Goal: Task Accomplishment & Management: Complete application form

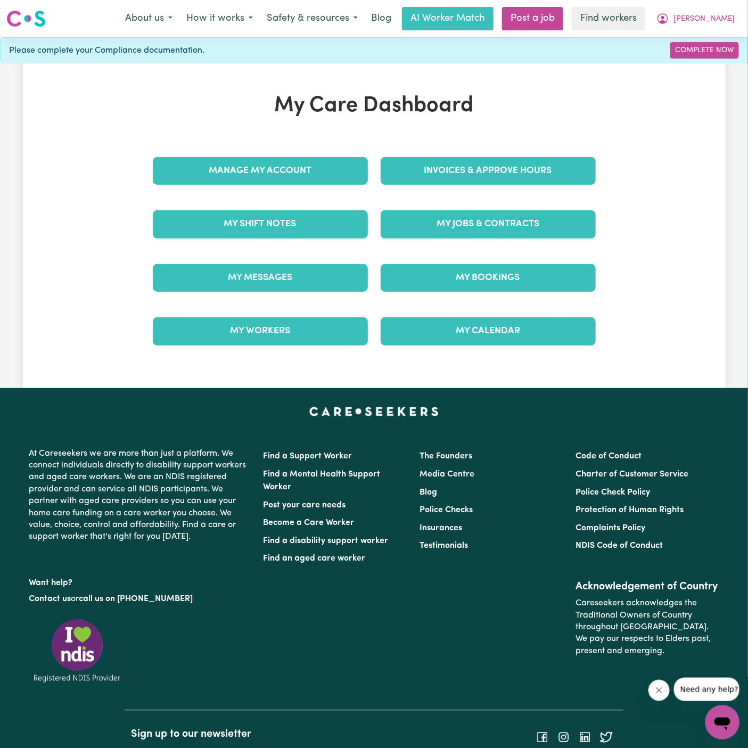
click at [551, 208] on div "My Jobs & Contracts" at bounding box center [488, 224] width 228 height 53
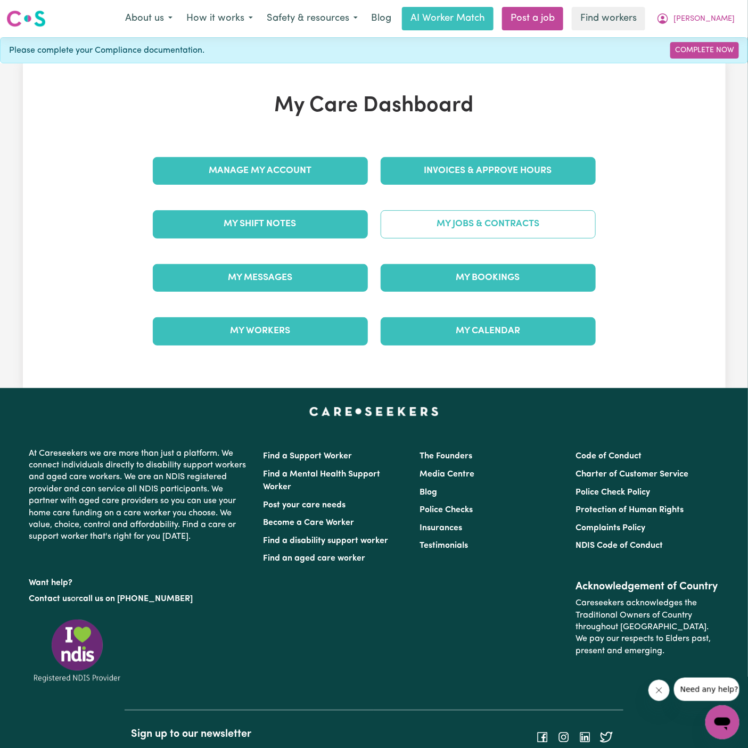
click at [543, 219] on link "My Jobs & Contracts" at bounding box center [488, 224] width 215 height 28
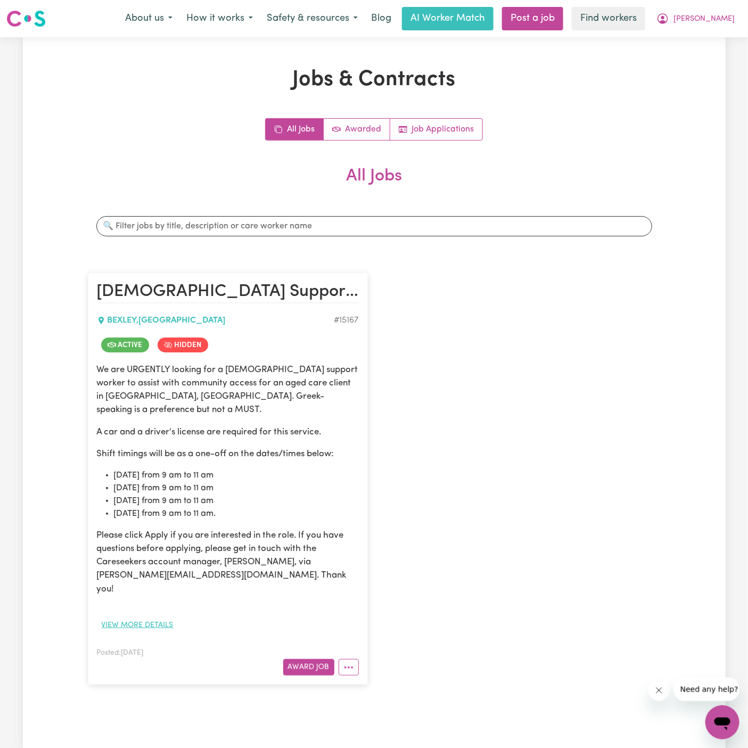
click at [164, 617] on button "View more details" at bounding box center [137, 625] width 81 height 17
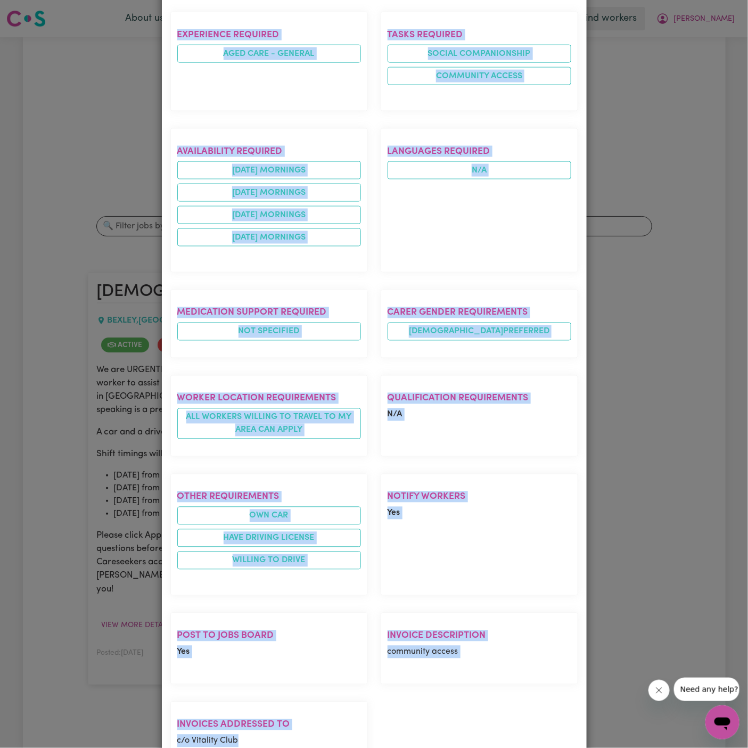
scroll to position [523, 0]
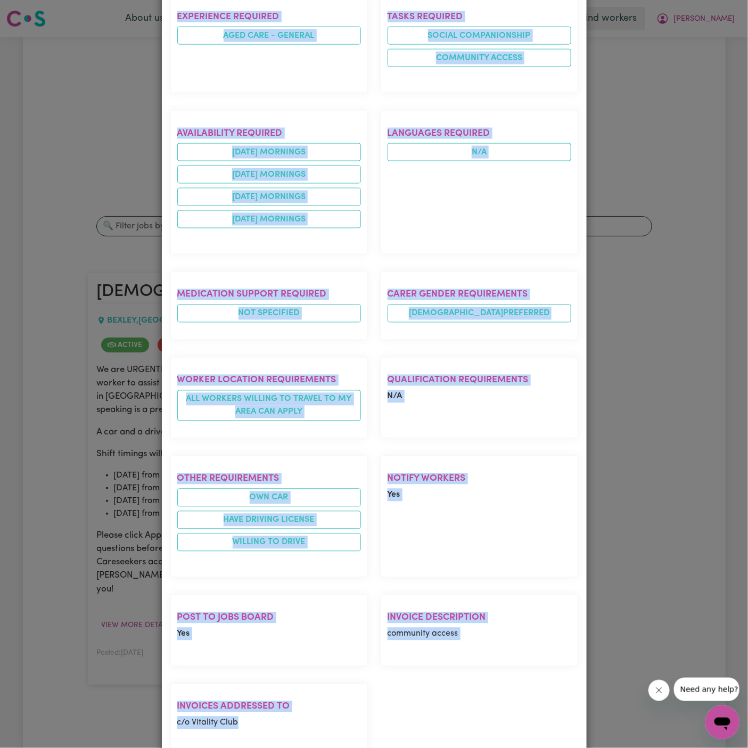
drag, startPoint x: 173, startPoint y: 71, endPoint x: 291, endPoint y: 702, distance: 641.7
click at [291, 702] on div "[DEMOGRAPHIC_DATA] Support Worker Needed In [GEOGRAPHIC_DATA], [GEOGRAPHIC_DATA…" at bounding box center [374, 160] width 408 height 1243
copy div "[DEMOGRAPHIC_DATA] Support Worker Needed In [GEOGRAPHIC_DATA], [GEOGRAPHIC_DATA…"
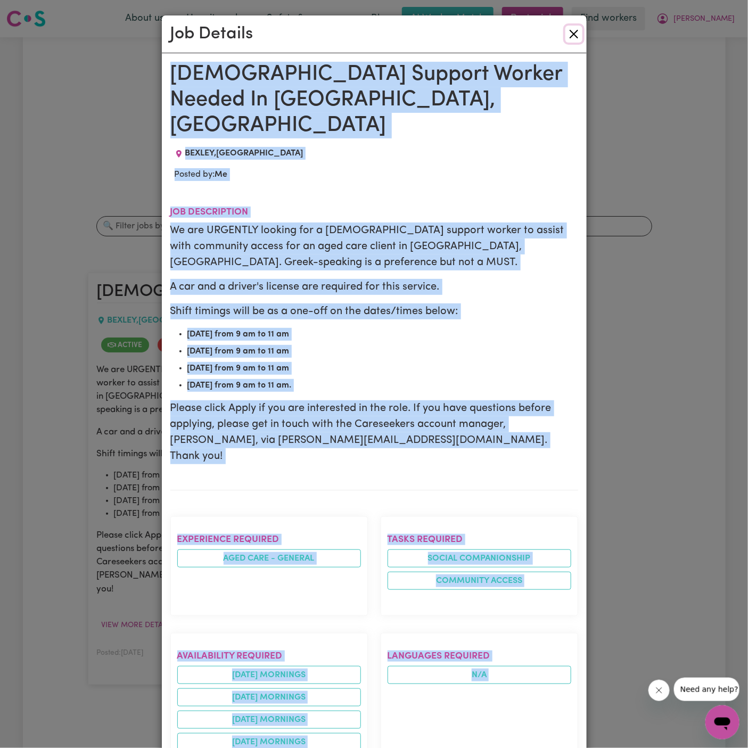
click at [572, 32] on button "Close" at bounding box center [574, 34] width 17 height 17
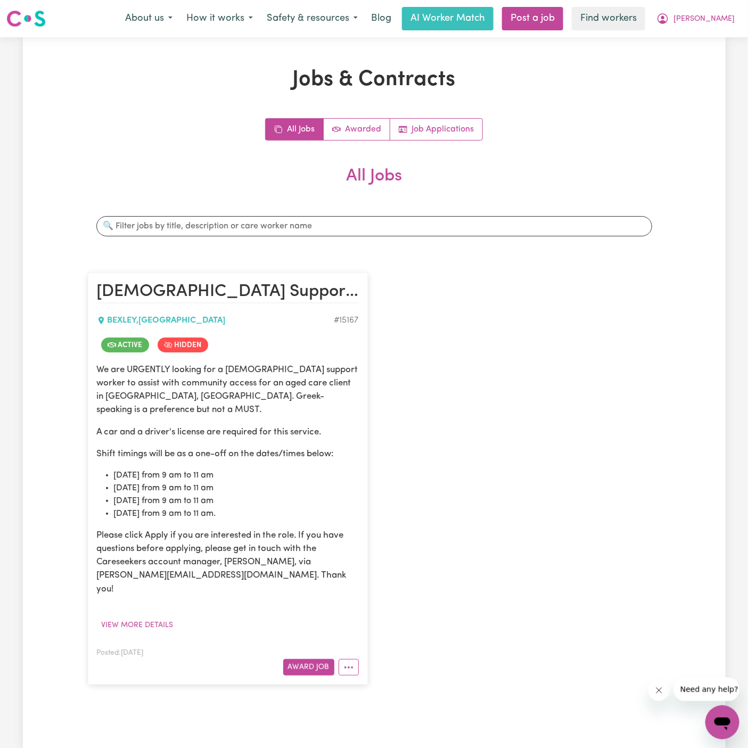
click at [386, 276] on div "[DEMOGRAPHIC_DATA] Support Worker Needed In [GEOGRAPHIC_DATA], [GEOGRAPHIC_DATA…" at bounding box center [374, 478] width 586 height 433
click at [561, 25] on link "Post a job" at bounding box center [532, 18] width 61 height 23
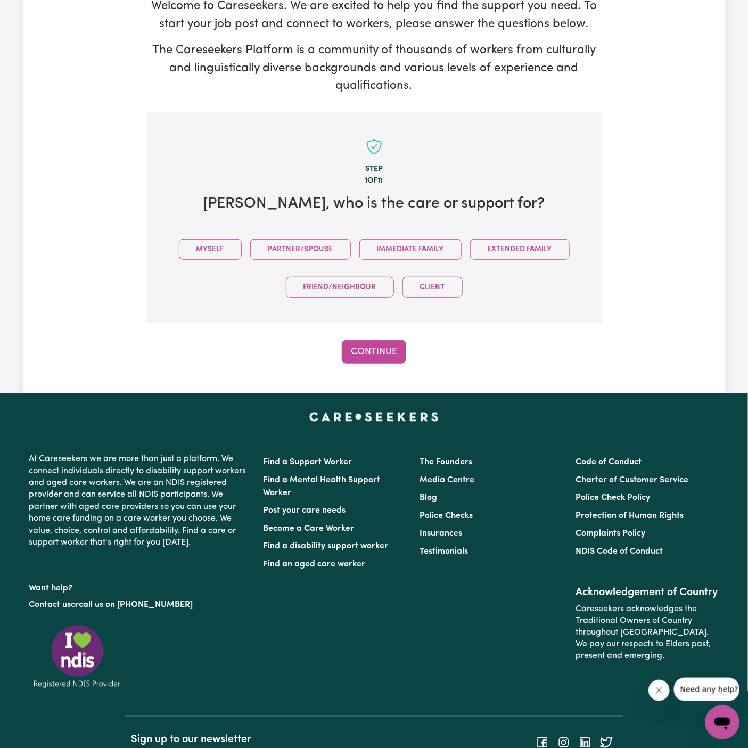
click at [487, 125] on div "Tell us your care and support requirements Welcome to Careseekers. We are excit…" at bounding box center [374, 155] width 469 height 418
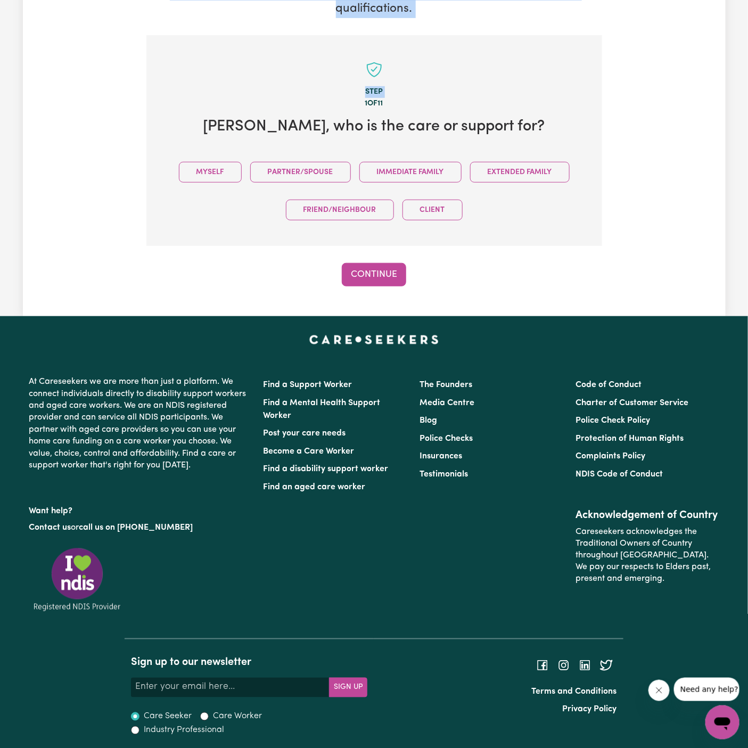
scroll to position [199, 0]
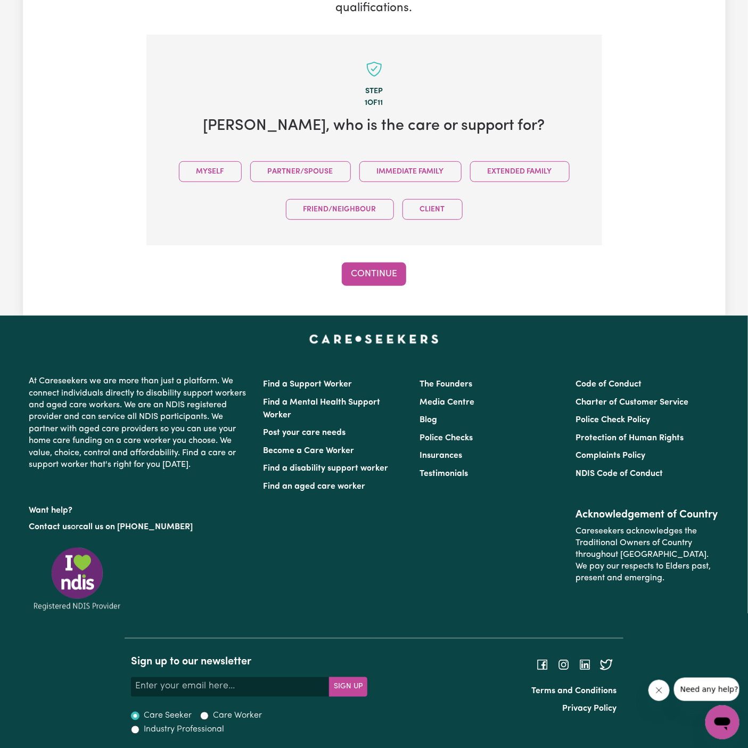
drag, startPoint x: 346, startPoint y: 139, endPoint x: 238, endPoint y: 186, distance: 117.9
click at [238, 186] on section "Step 1 of 11 [PERSON_NAME] , who is the care or support for? Myself Partner/Spo…" at bounding box center [374, 140] width 456 height 211
click at [217, 154] on div "Myself Partner/Spouse Immediate Family Extended Family Friend/Neighbour Client" at bounding box center [375, 191] width 422 height 76
click at [222, 165] on button "Myself" at bounding box center [210, 171] width 63 height 21
click at [371, 273] on button "Continue" at bounding box center [374, 274] width 64 height 23
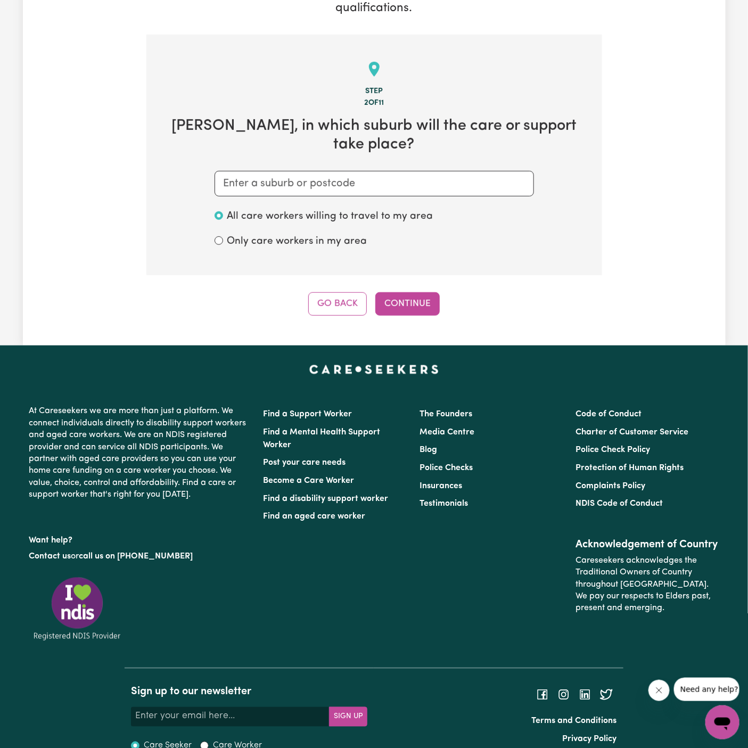
scroll to position [211, 0]
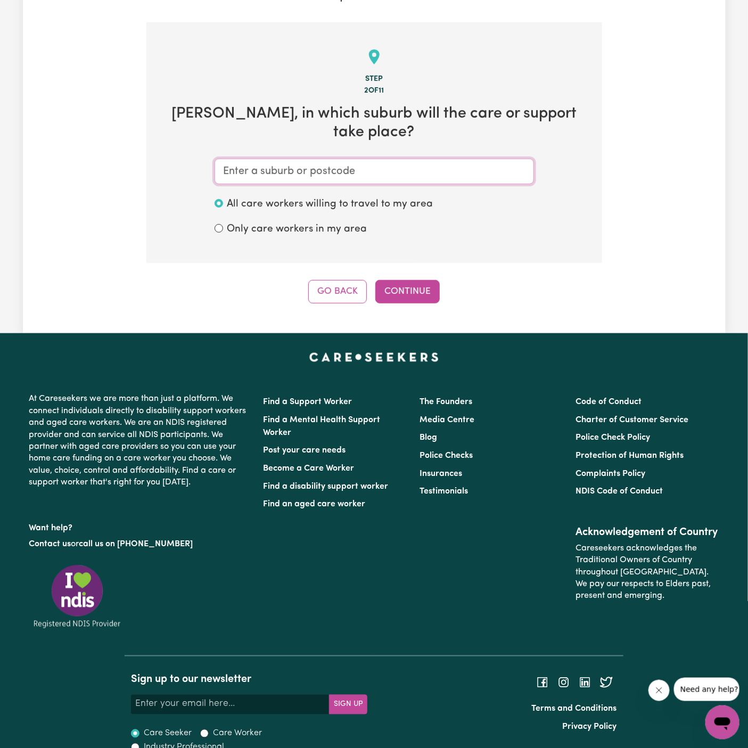
click at [355, 159] on input "text" at bounding box center [375, 172] width 320 height 26
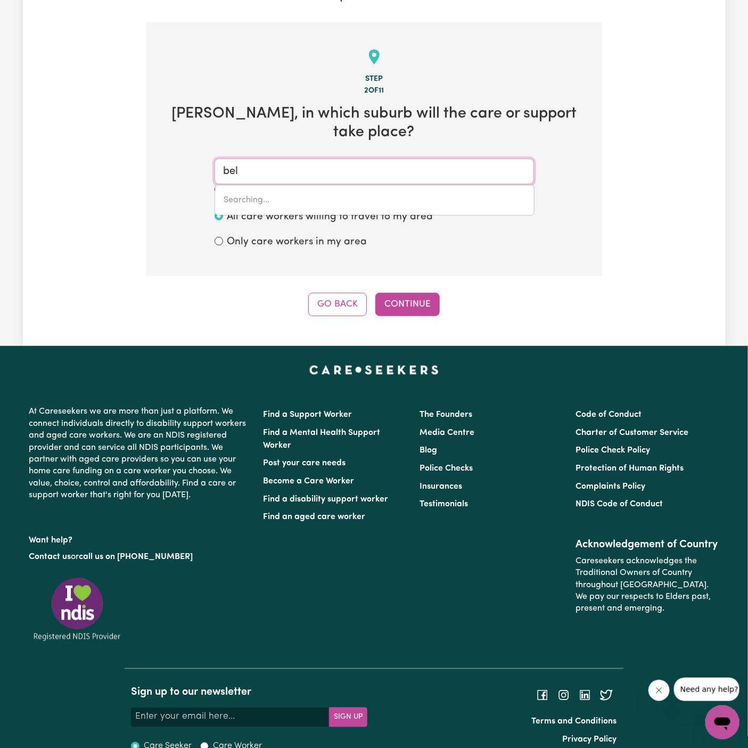
type input "be"
type input "[PERSON_NAME], [GEOGRAPHIC_DATA], 4818"
type input "bec"
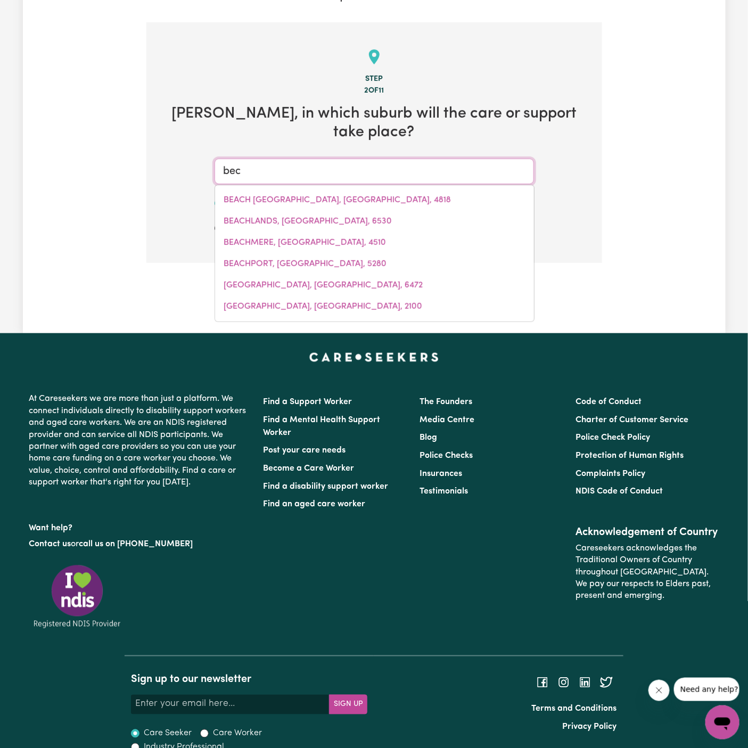
type input "be"
type input "[PERSON_NAME], [GEOGRAPHIC_DATA], 4818"
type input "bes"
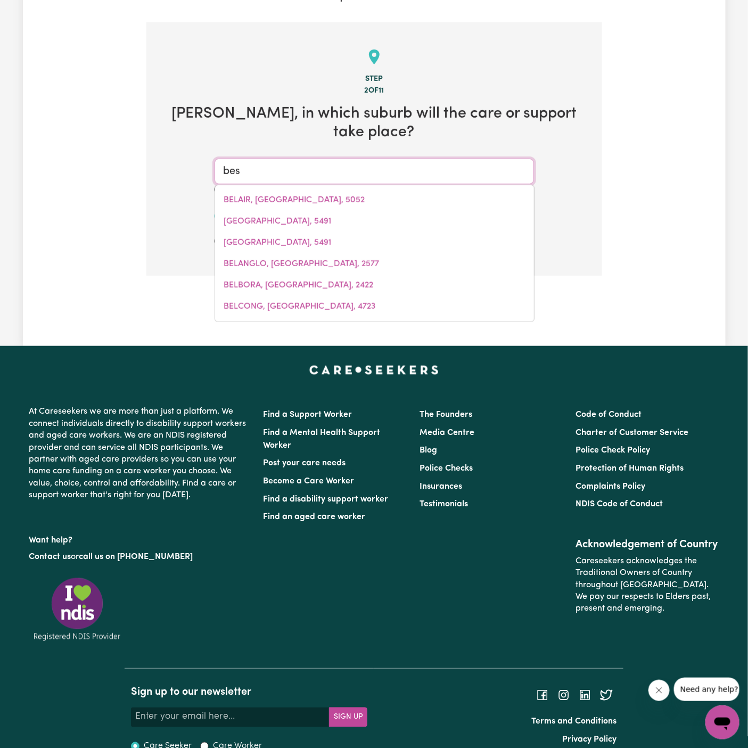
type input "be"
type input "beLAIR, [GEOGRAPHIC_DATA], 5052"
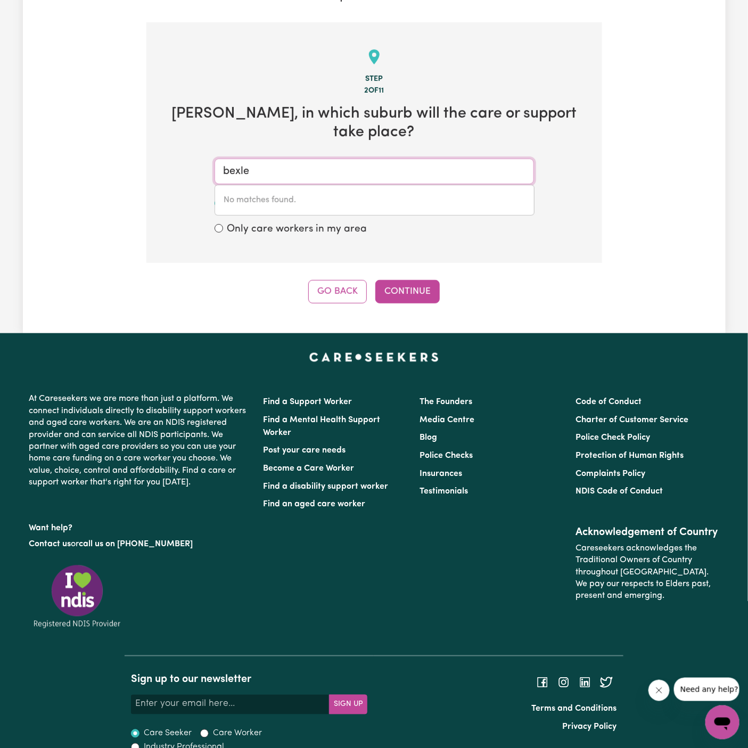
type input "bexley"
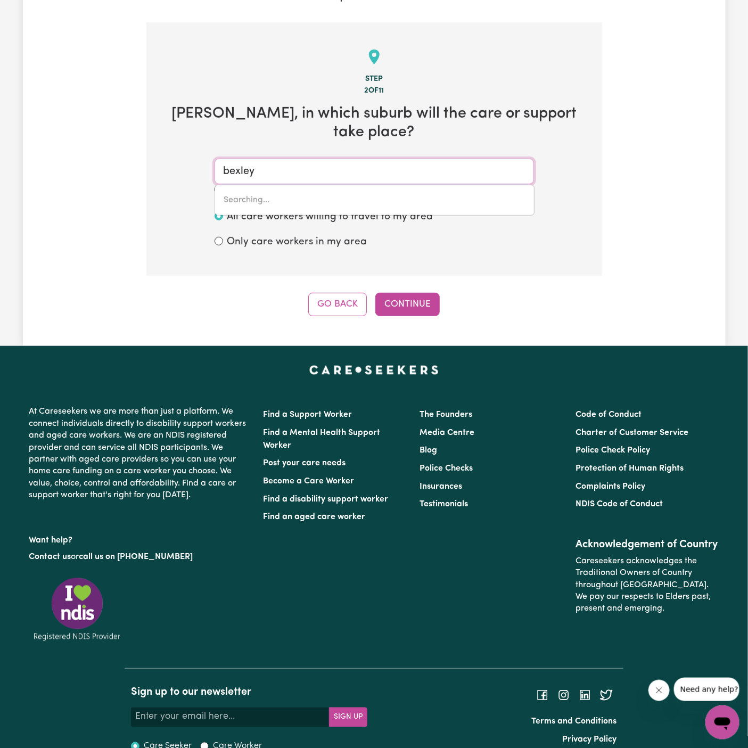
type input "bexley, [GEOGRAPHIC_DATA], 2207"
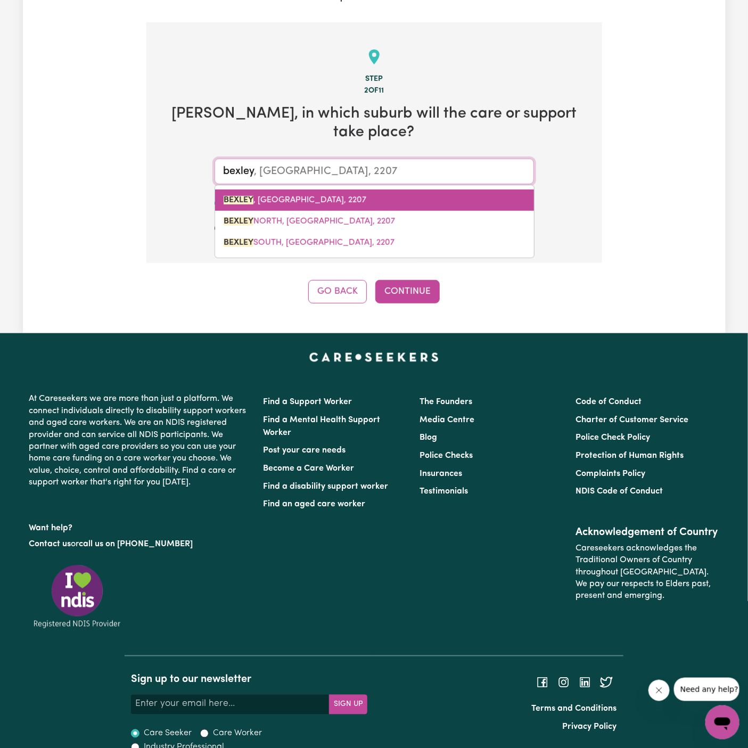
click at [293, 196] on span "BEXLEY , [GEOGRAPHIC_DATA], 2207" at bounding box center [295, 200] width 143 height 9
type input "BEXLEY, [GEOGRAPHIC_DATA], 2207"
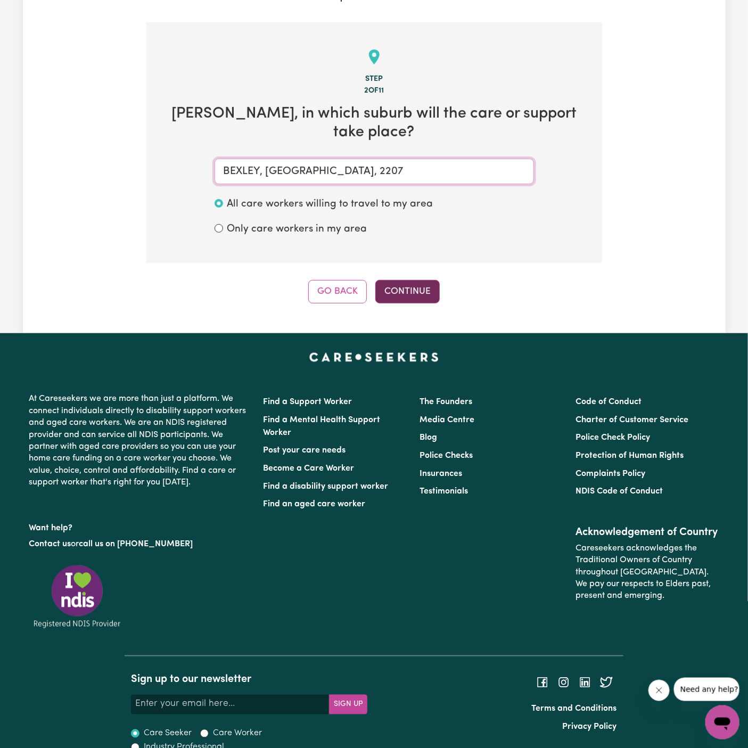
type input "BEXLEY, [GEOGRAPHIC_DATA], 2207"
click at [396, 280] on button "Continue" at bounding box center [408, 291] width 64 height 23
